Goal: Complete application form

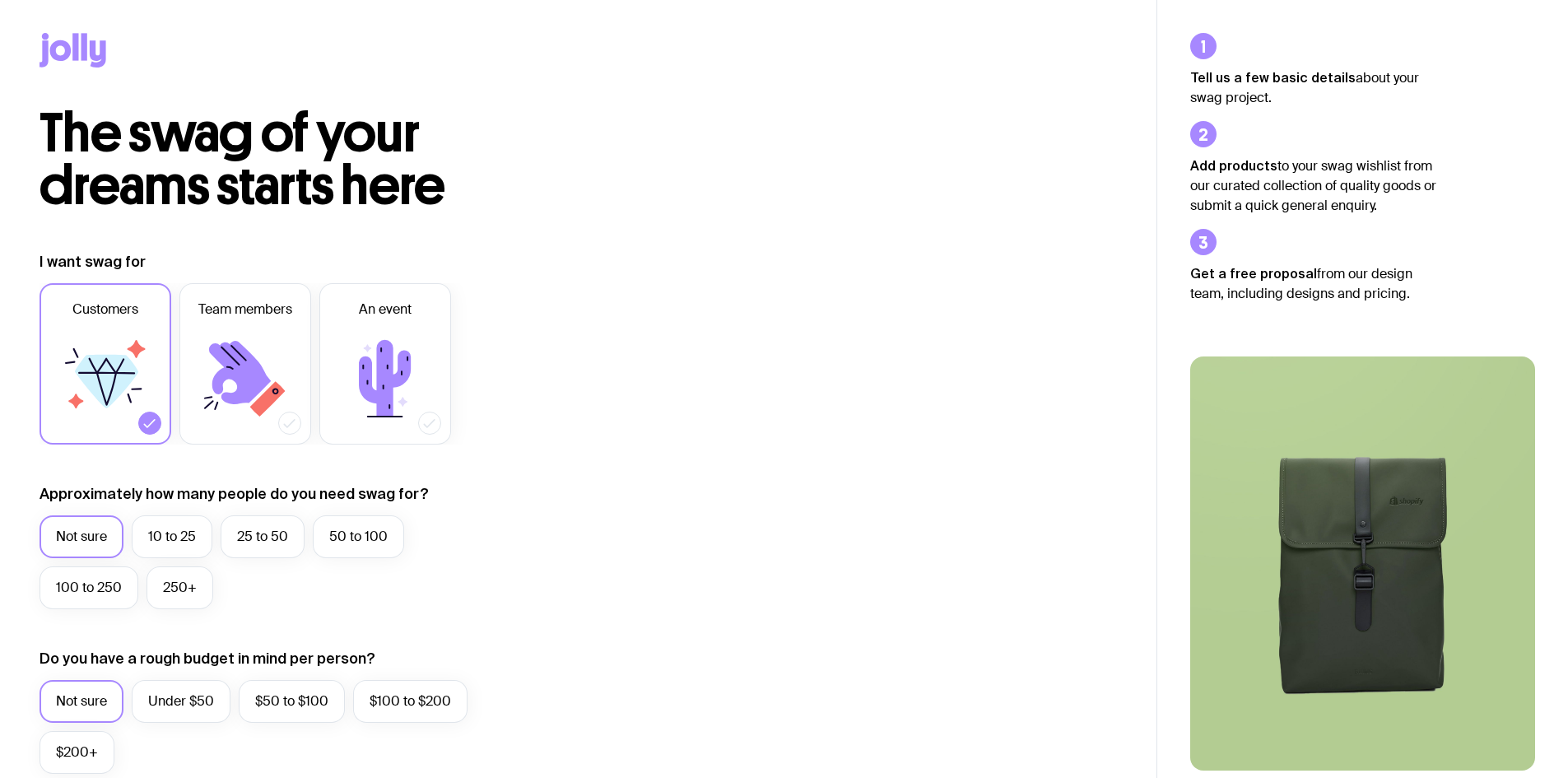
click at [404, 373] on icon at bounding box center [385, 378] width 51 height 76
click at [0, 0] on input "An event" at bounding box center [0, 0] width 0 height 0
click at [176, 534] on label "10 to 25" at bounding box center [172, 536] width 81 height 43
click at [0, 0] on input "10 to 25" at bounding box center [0, 0] width 0 height 0
click at [242, 542] on label "25 to 50" at bounding box center [262, 536] width 84 height 43
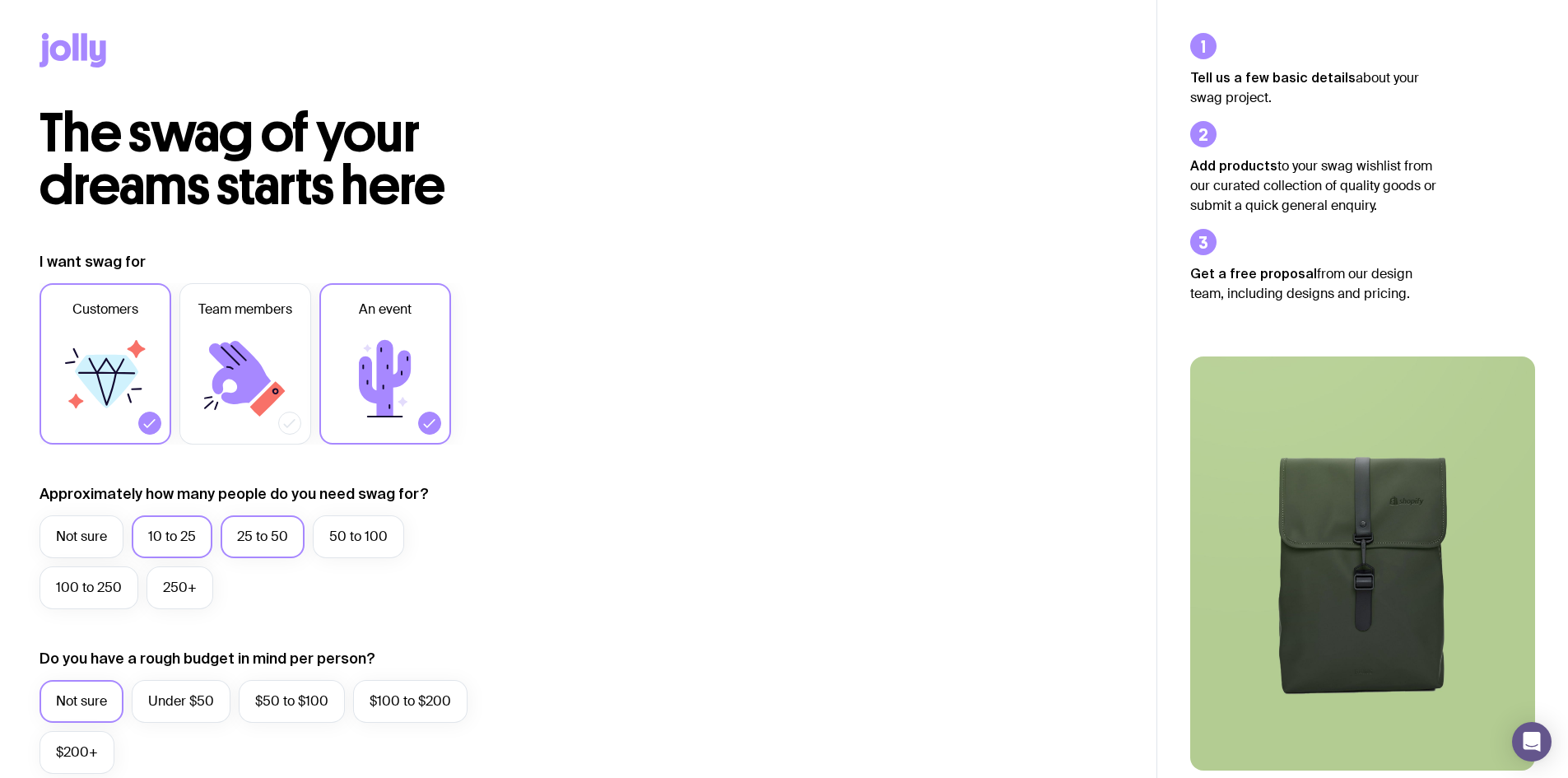
click at [0, 0] on input "25 to 50" at bounding box center [0, 0] width 0 height 0
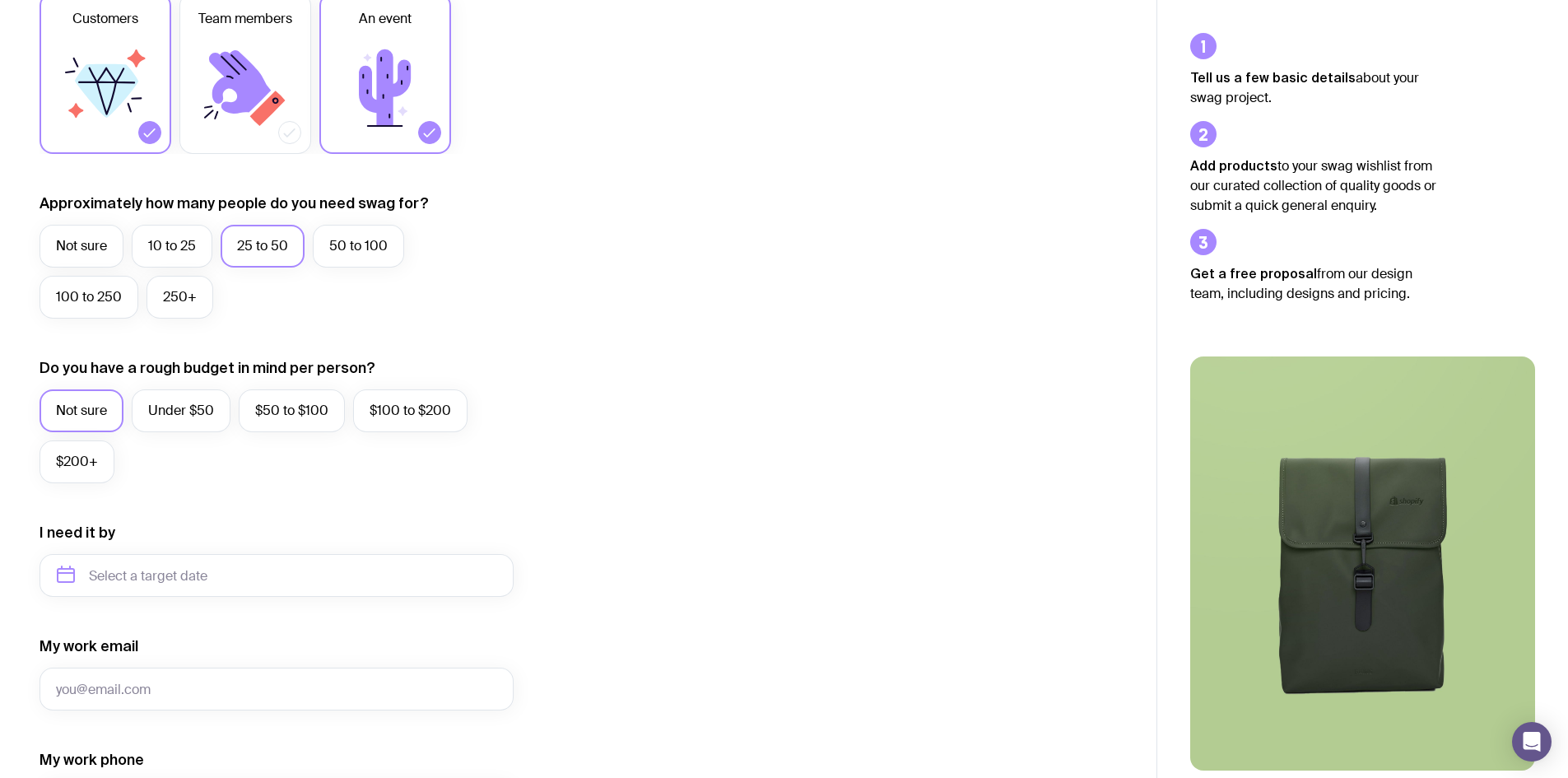
scroll to position [330, 0]
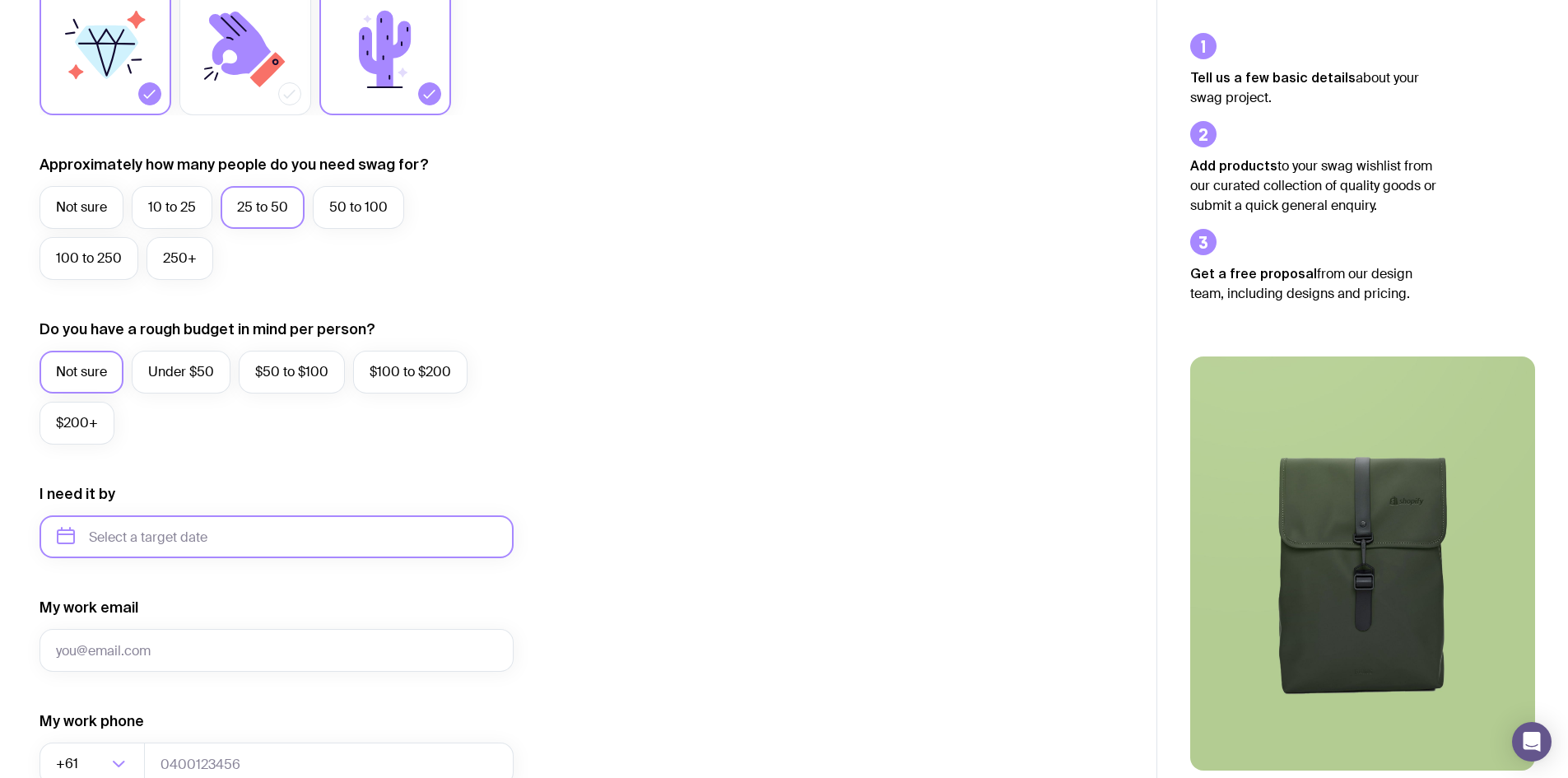
click at [154, 541] on input "text" at bounding box center [276, 536] width 474 height 43
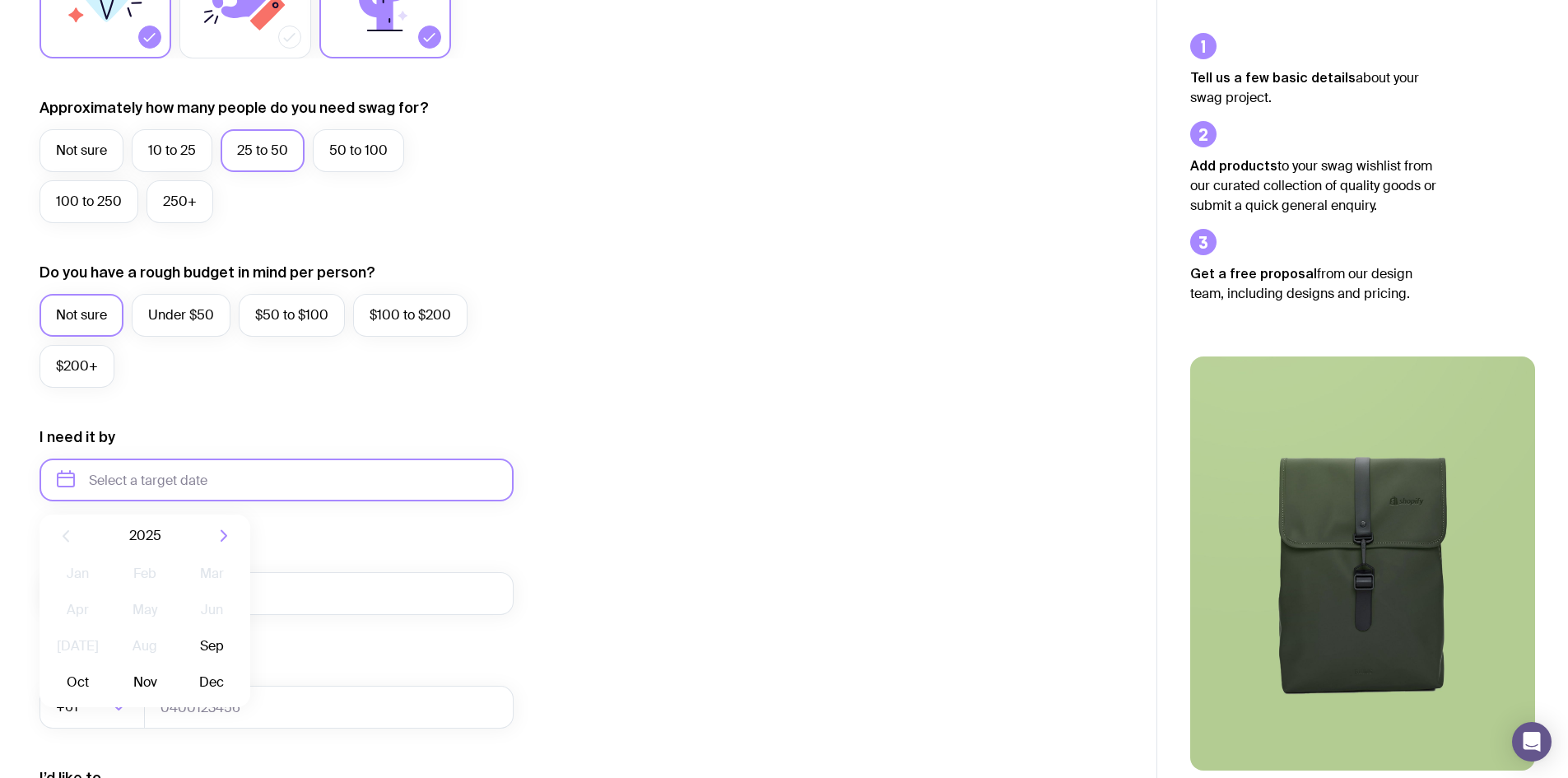
scroll to position [412, 0]
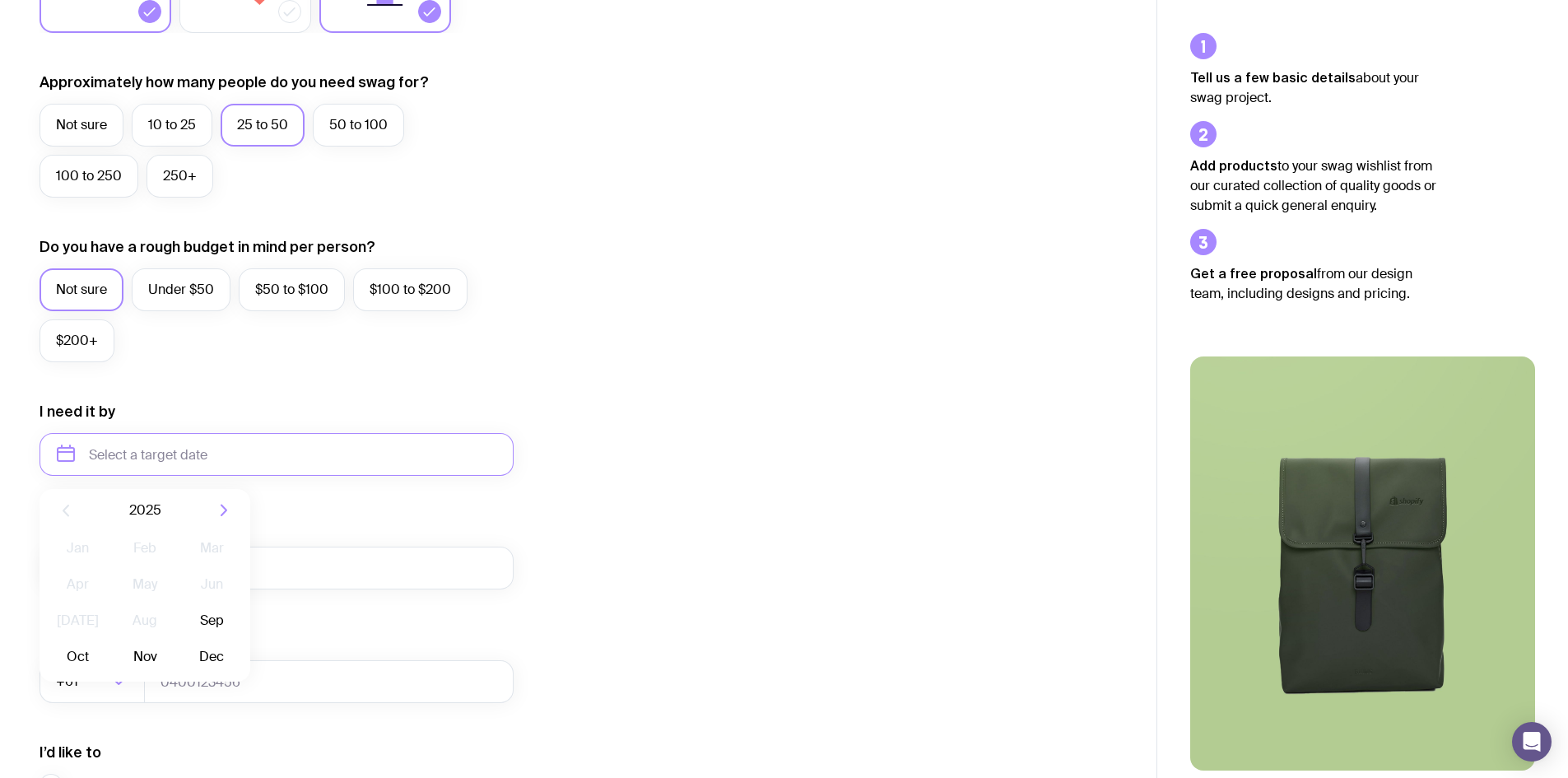
click at [711, 388] on div "I want swag for Customers Team members An event Approximately how many people d…" at bounding box center [577, 378] width 1077 height 1076
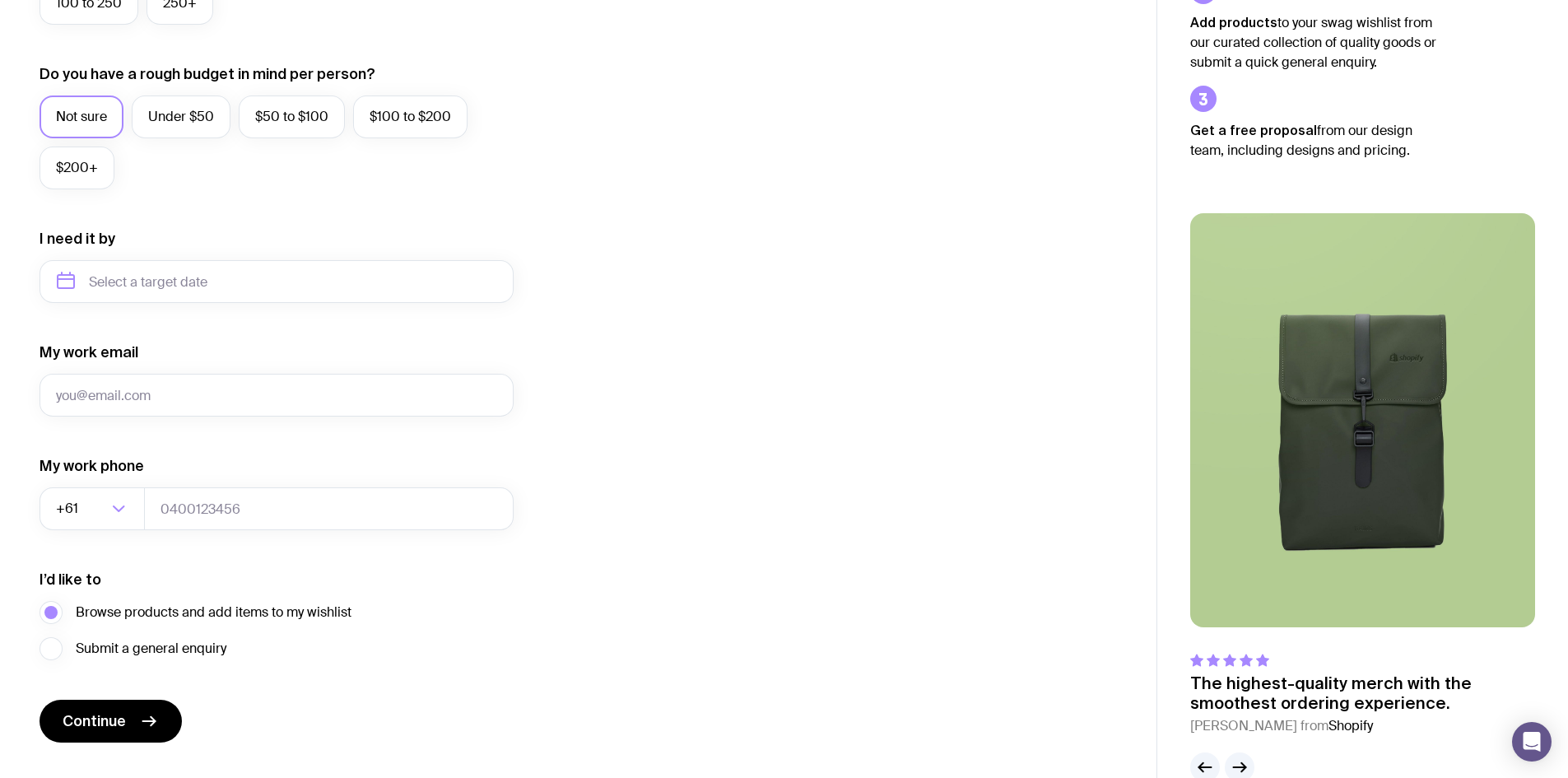
scroll to position [622, 0]
